Goal: Information Seeking & Learning: Check status

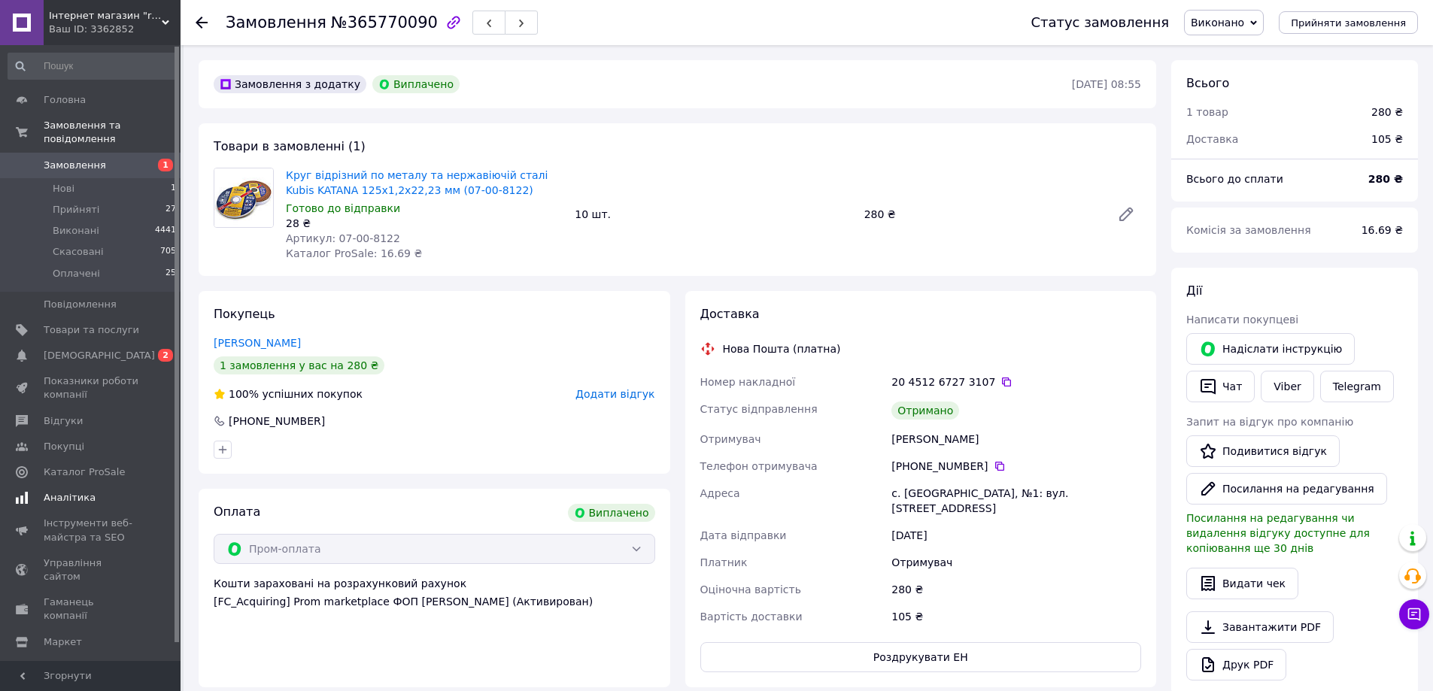
click at [60, 491] on span "Аналітика" at bounding box center [70, 498] width 52 height 14
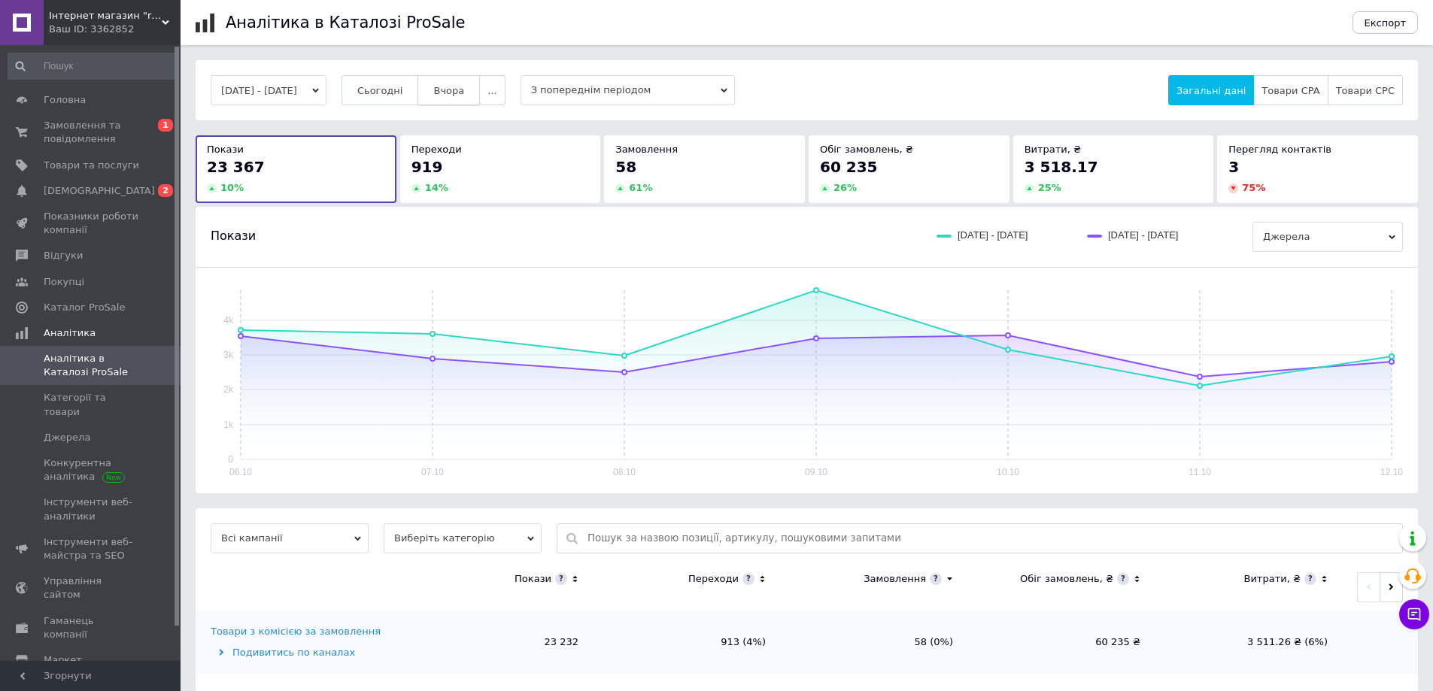
click at [458, 86] on span "Вчора" at bounding box center [448, 90] width 31 height 11
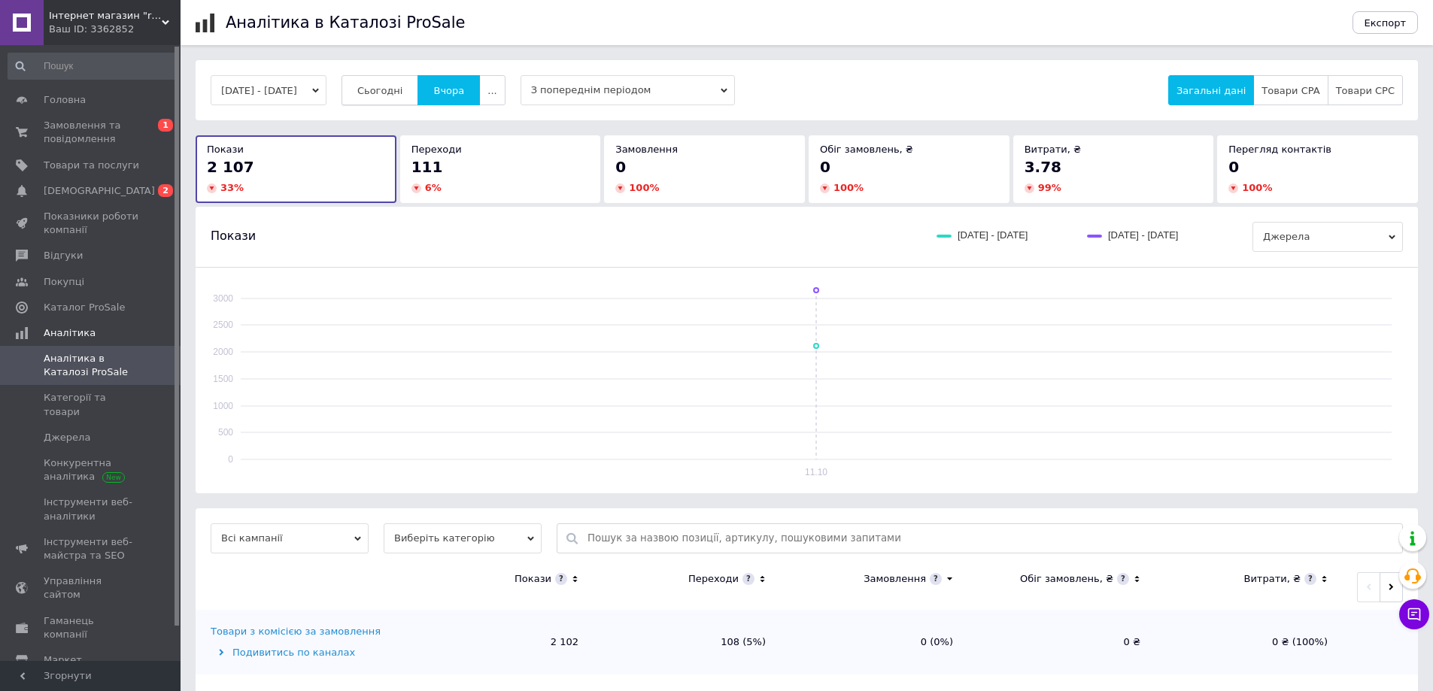
click at [387, 89] on span "Сьогодні" at bounding box center [380, 90] width 46 height 11
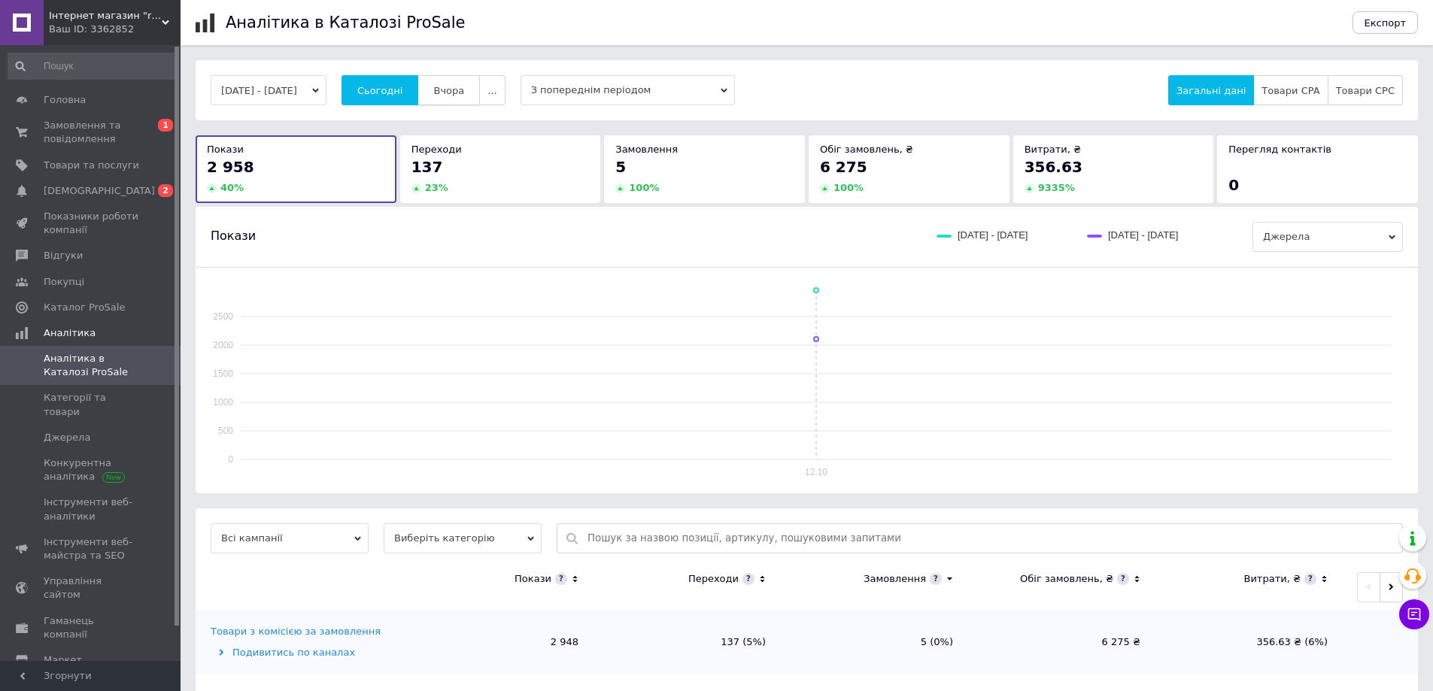
click at [480, 88] on button "Вчора" at bounding box center [448, 90] width 62 height 30
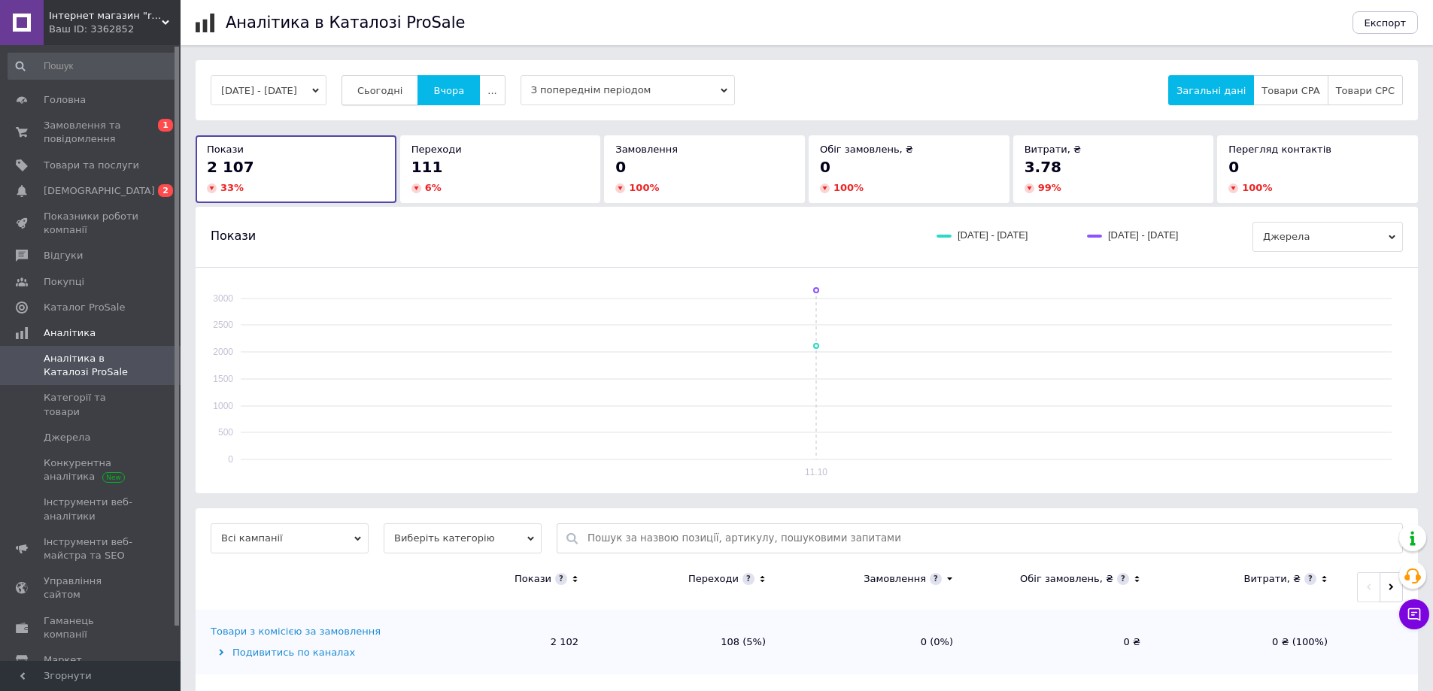
click at [403, 85] on span "Сьогодні" at bounding box center [380, 90] width 46 height 11
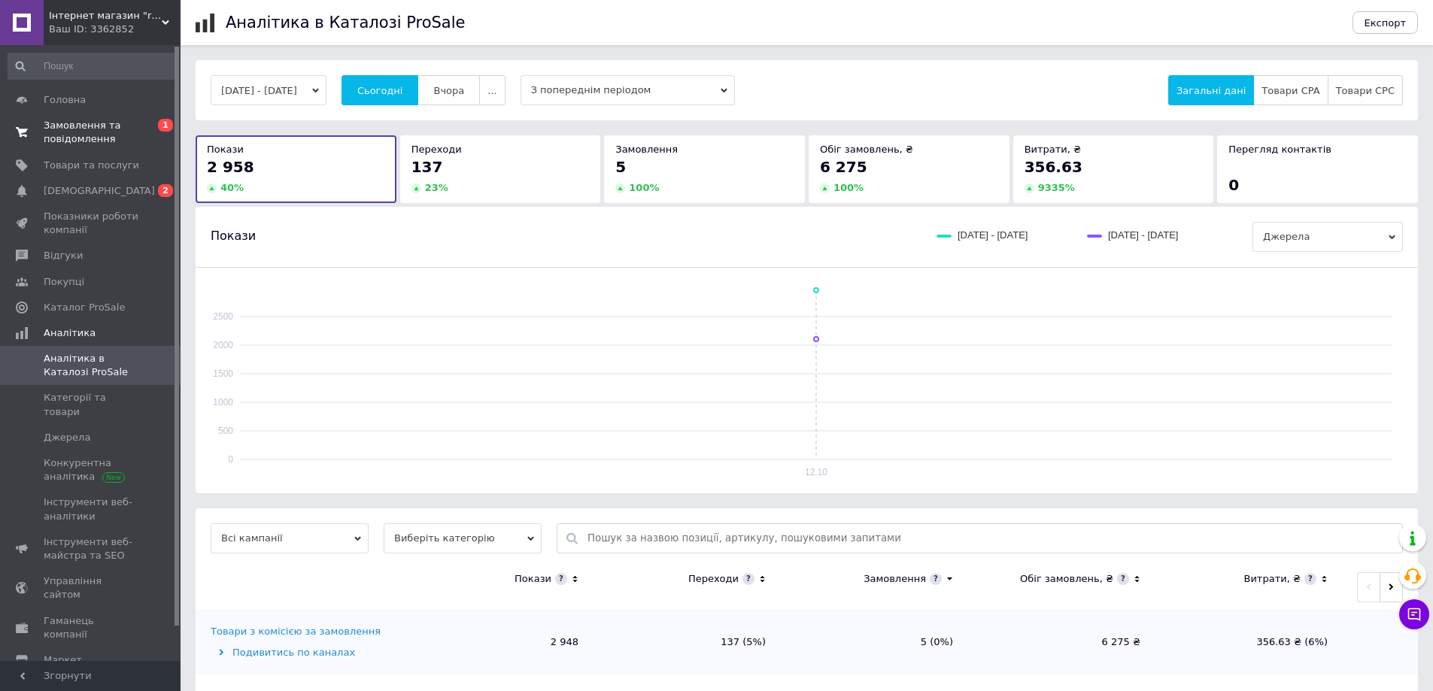
click at [74, 126] on span "Замовлення та повідомлення" at bounding box center [92, 132] width 96 height 27
